Goal: Complete application form

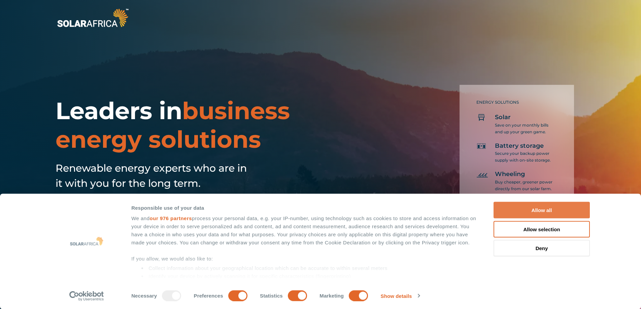
click at [526, 206] on button "Allow all" at bounding box center [542, 210] width 96 height 16
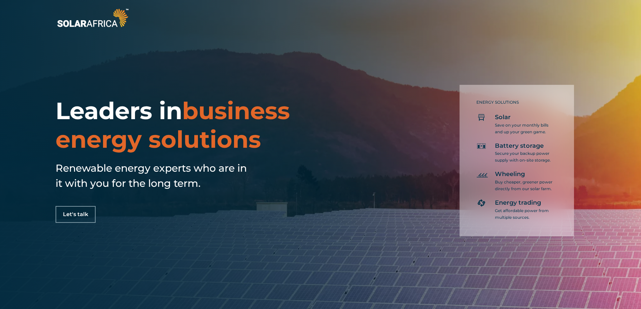
click at [79, 213] on span "Let's talk" at bounding box center [75, 214] width 25 height 5
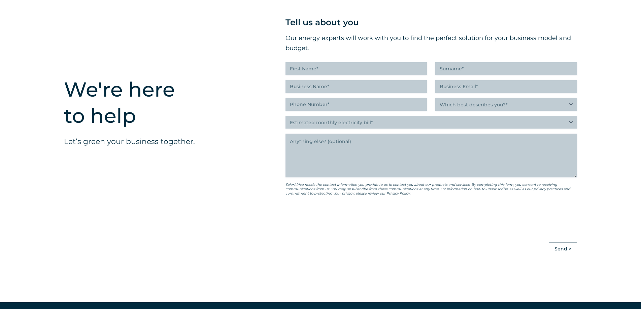
scroll to position [1692, 0]
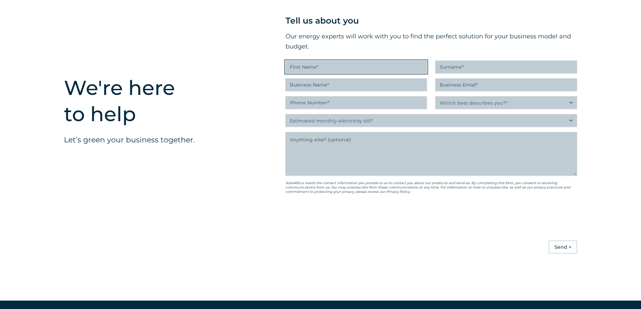
click at [299, 72] on input "First Name (Required)" at bounding box center [357, 67] width 142 height 13
type input "t"
type input "[PERSON_NAME]"
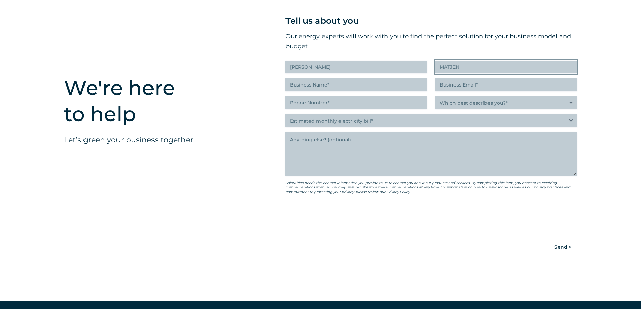
type input "MATJENI"
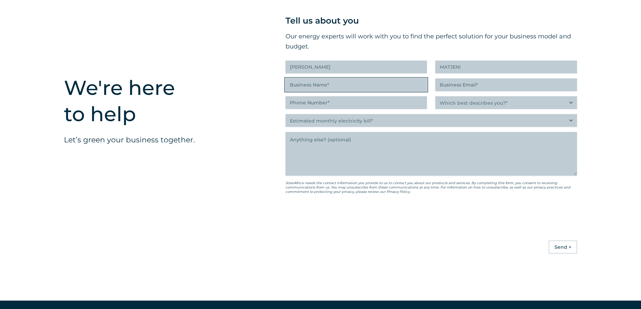
click at [372, 91] on input "Business Name (Required)" at bounding box center [357, 84] width 142 height 13
type input "MATJENI LANGA JOINT OPERATIONS"
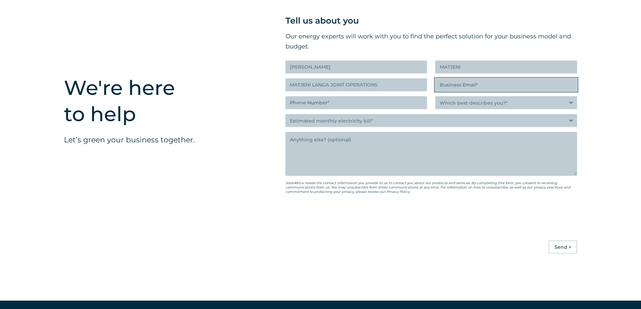
click at [443, 89] on input "Business Email (Required)" at bounding box center [506, 84] width 142 height 13
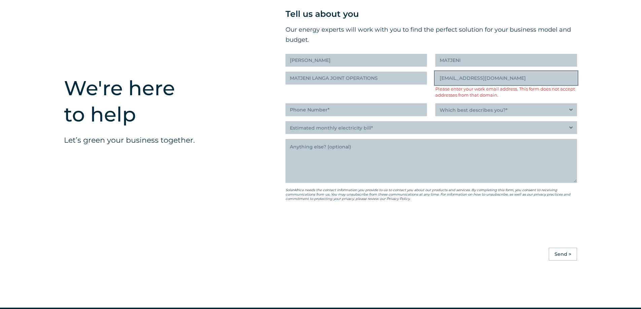
type input "[EMAIL_ADDRESS][DOMAIN_NAME]"
click at [284, 212] on div "" (Required) " indicates required fields Tell us about you Our energy experts w…" at bounding box center [431, 127] width 332 height 319
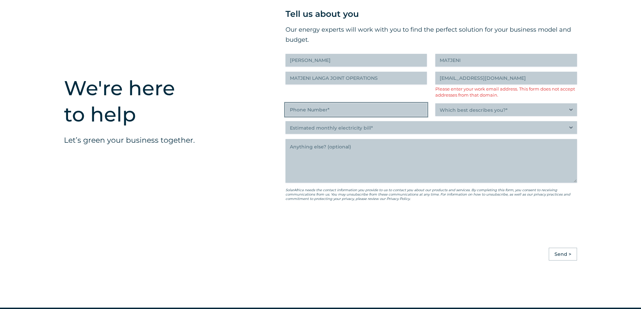
type input "(___) ___-____"
click at [319, 116] on input "(___) ___-____" at bounding box center [357, 109] width 142 height 13
click at [249, 170] on div "We're here to help Let’s green your business together." at bounding box center [155, 127] width 222 height 319
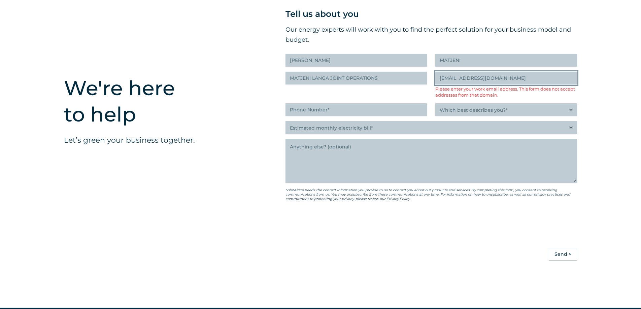
drag, startPoint x: 554, startPoint y: 86, endPoint x: 424, endPoint y: 100, distance: 131.4
click at [435, 85] on input "[EMAIL_ADDRESS][DOMAIN_NAME]" at bounding box center [506, 78] width 142 height 13
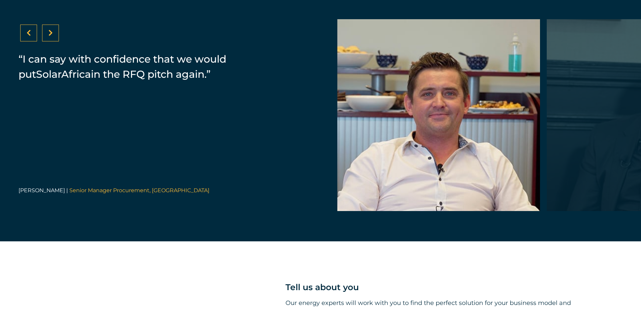
scroll to position [1389, 0]
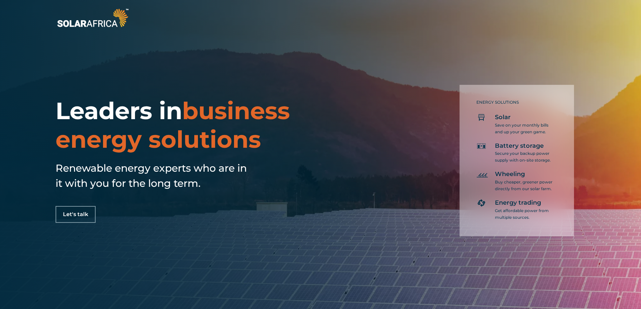
click at [84, 218] on link "Let's talk" at bounding box center [76, 214] width 40 height 17
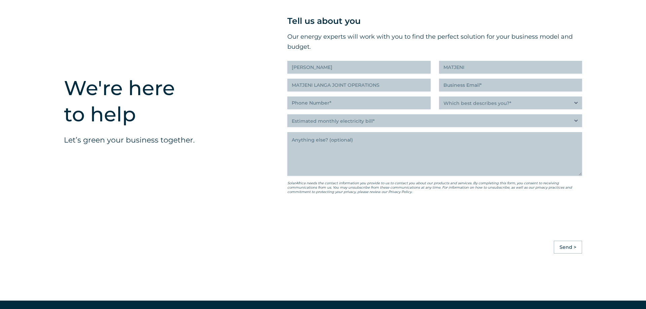
scroll to position [1692, 0]
